Goal: Task Accomplishment & Management: Manage account settings

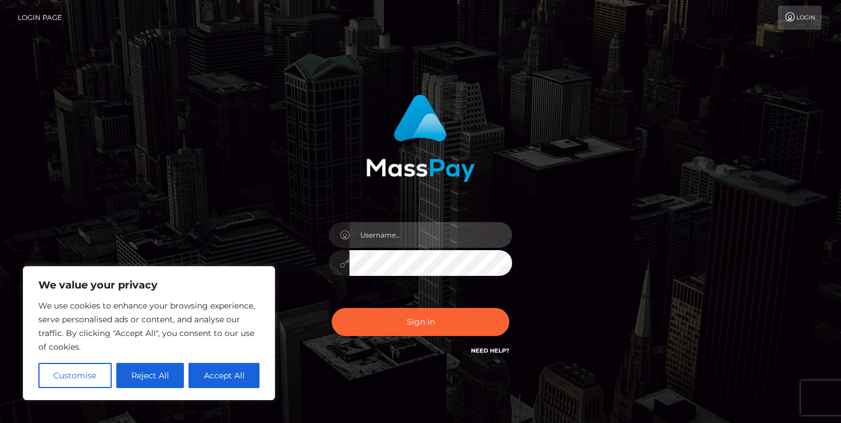
click at [382, 233] on input "text" at bounding box center [430, 235] width 163 height 26
type input "[EMAIL_ADDRESS][DOMAIN_NAME]"
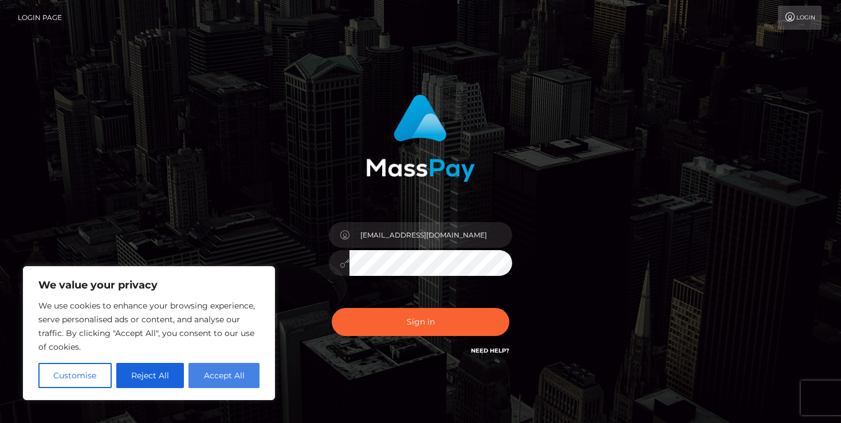
click at [227, 368] on button "Accept All" at bounding box center [223, 375] width 71 height 25
checkbox input "true"
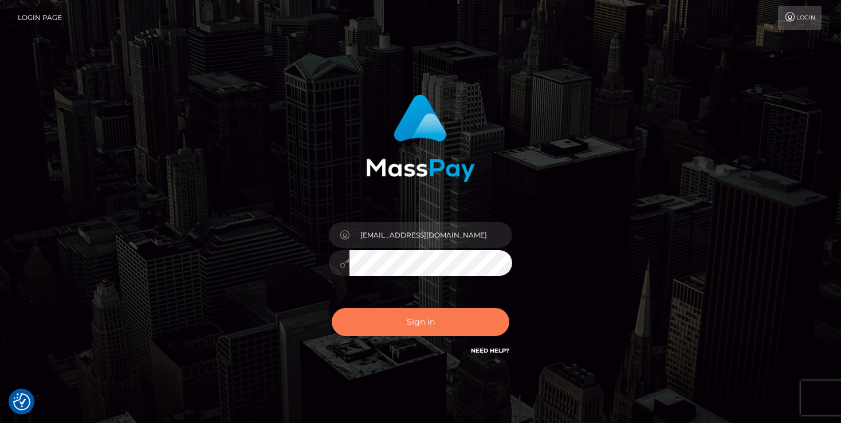
click at [428, 323] on button "Sign in" at bounding box center [421, 322] width 178 height 28
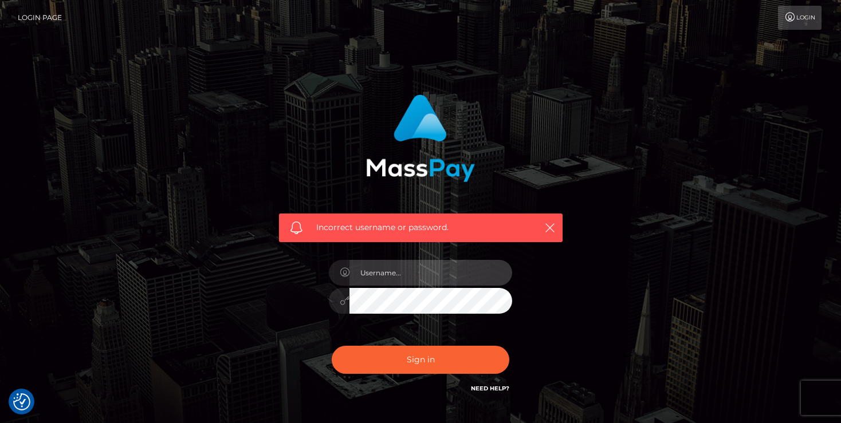
click at [404, 276] on input "text" at bounding box center [430, 273] width 163 height 26
type input "[EMAIL_ADDRESS][DOMAIN_NAME]"
